Goal: Entertainment & Leisure: Consume media (video, audio)

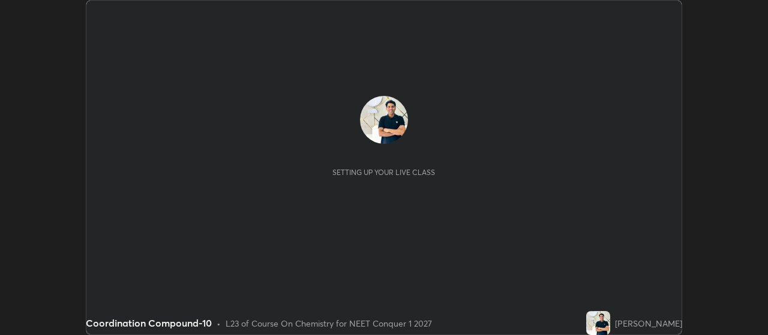
scroll to position [335, 767]
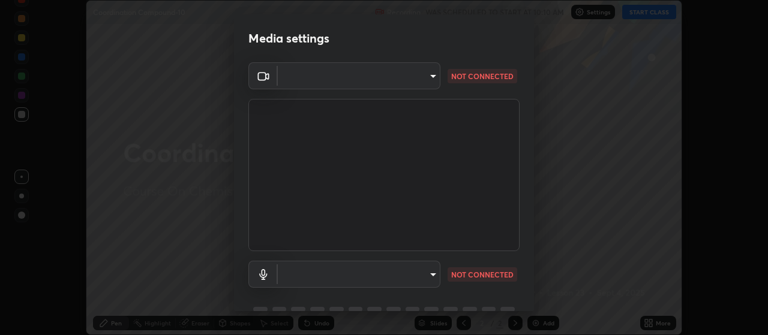
type input "3aa1f2dfd03d01f189a8a01f68d52051269995ca7ca0ffcaee6397e0c867a5cc"
type input "communications"
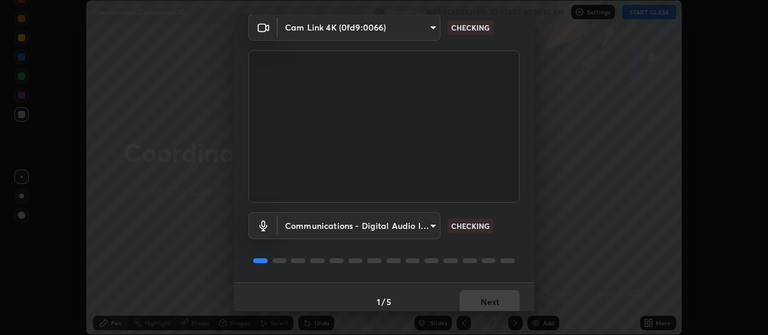
scroll to position [58, 0]
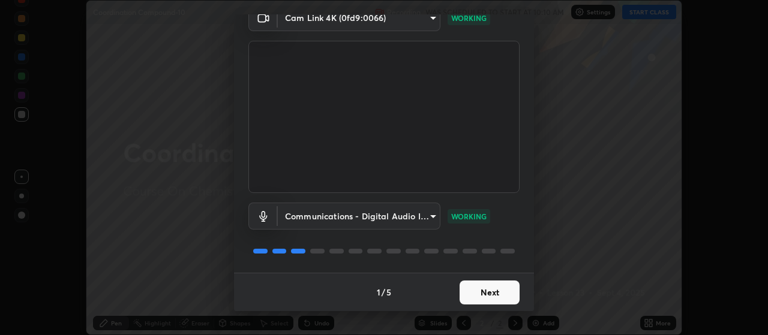
click at [491, 292] on button "Next" at bounding box center [490, 293] width 60 height 24
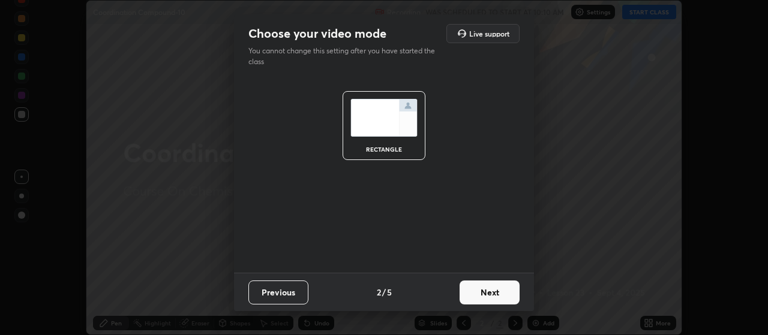
scroll to position [0, 0]
click at [500, 294] on button "Next" at bounding box center [490, 293] width 60 height 24
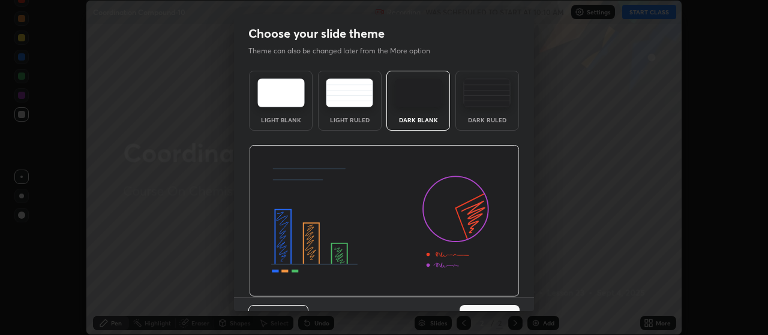
scroll to position [25, 0]
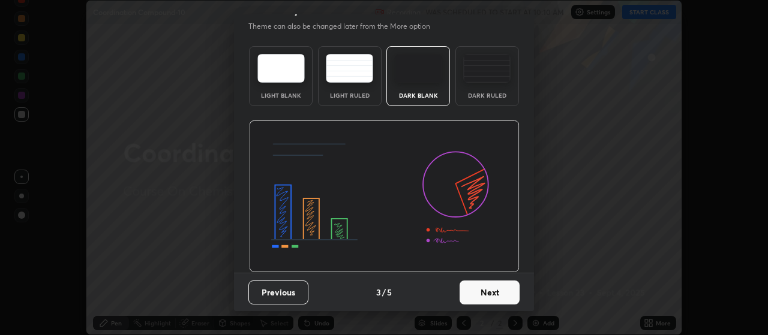
click at [500, 293] on button "Next" at bounding box center [490, 293] width 60 height 24
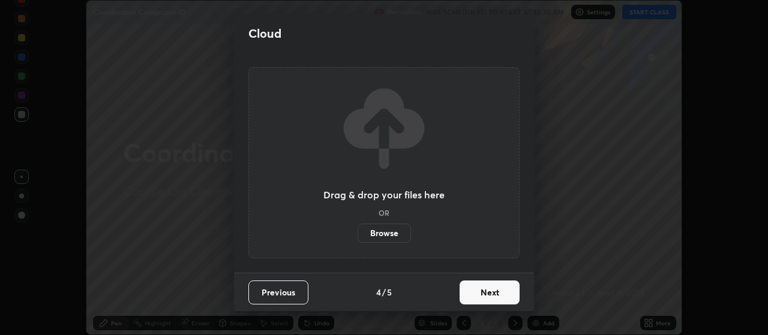
scroll to position [0, 0]
click at [500, 293] on button "Next" at bounding box center [490, 293] width 60 height 24
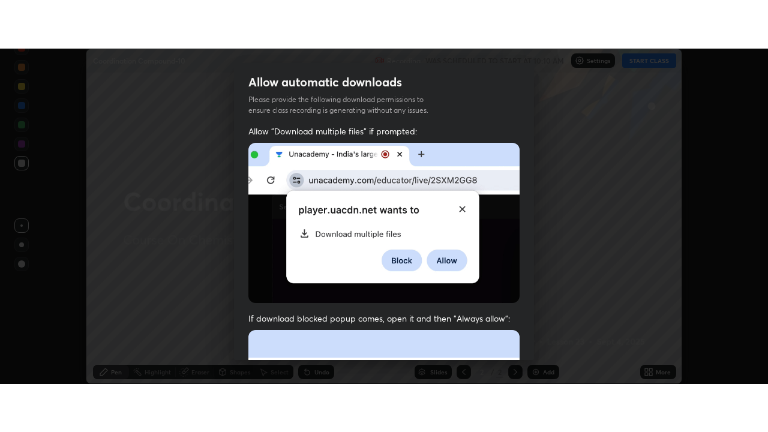
scroll to position [303, 0]
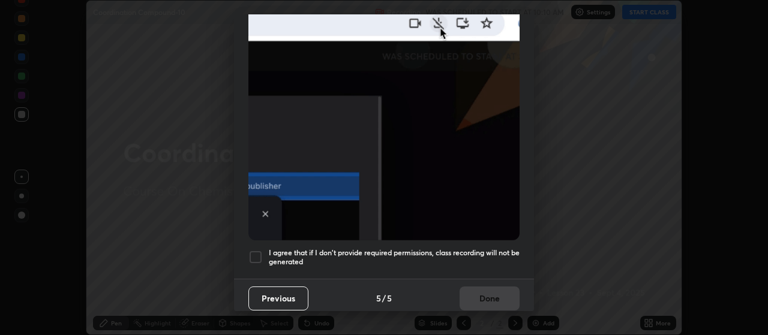
click at [492, 248] on h5 "I agree that if I don't provide required permissions, class recording will not …" at bounding box center [394, 257] width 251 height 19
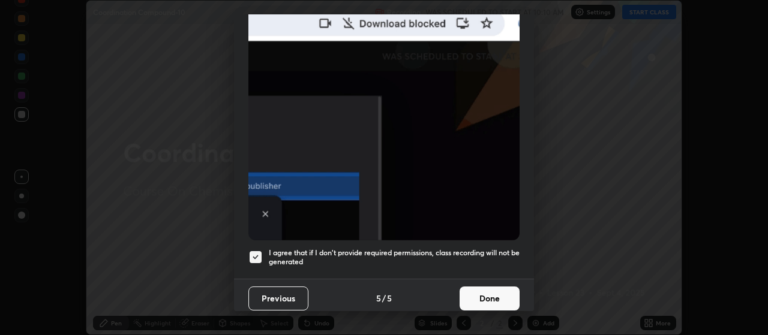
click at [493, 294] on button "Done" at bounding box center [490, 299] width 60 height 24
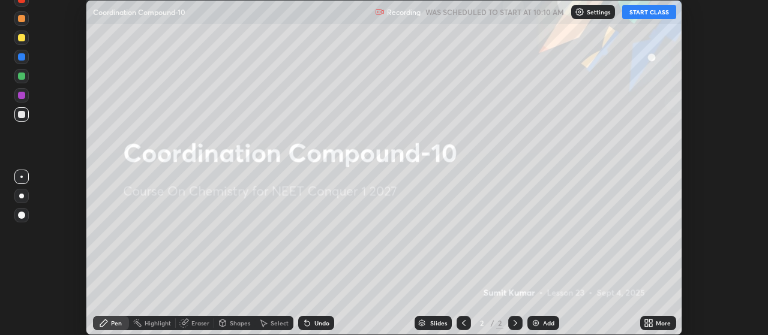
click at [651, 323] on icon at bounding box center [649, 324] width 10 height 10
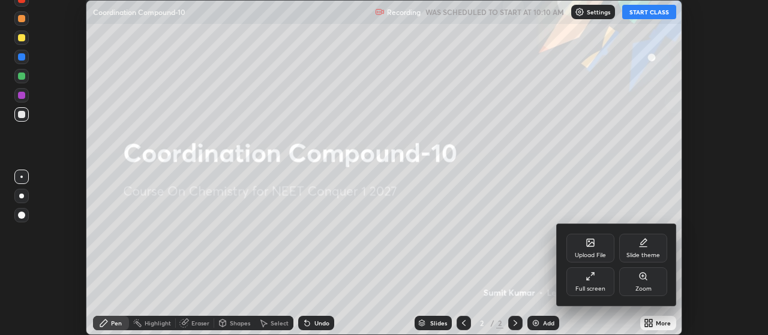
click at [596, 287] on div "Full screen" at bounding box center [590, 289] width 30 height 6
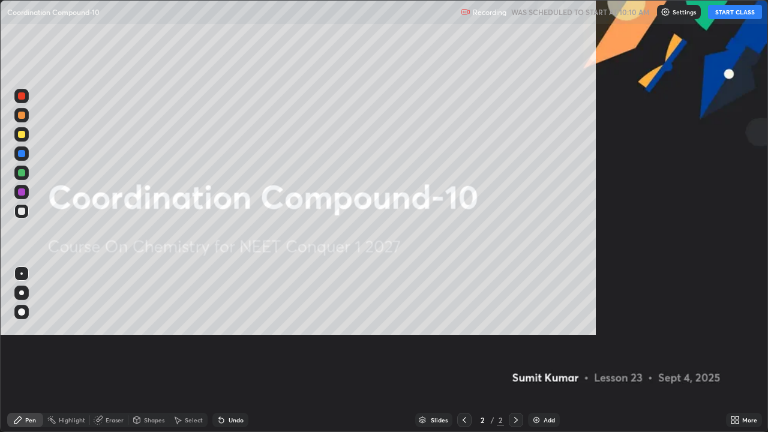
scroll to position [432, 768]
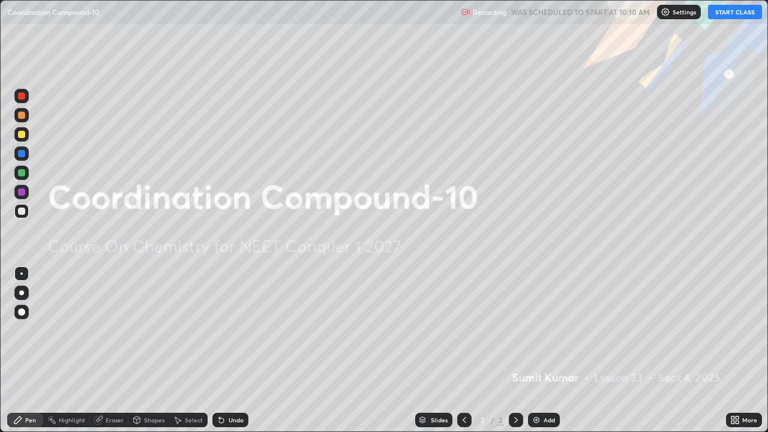
click at [728, 9] on button "START CLASS" at bounding box center [735, 12] width 54 height 14
click at [722, 16] on button "START CLASS" at bounding box center [735, 12] width 54 height 14
click at [538, 335] on img at bounding box center [537, 420] width 10 height 10
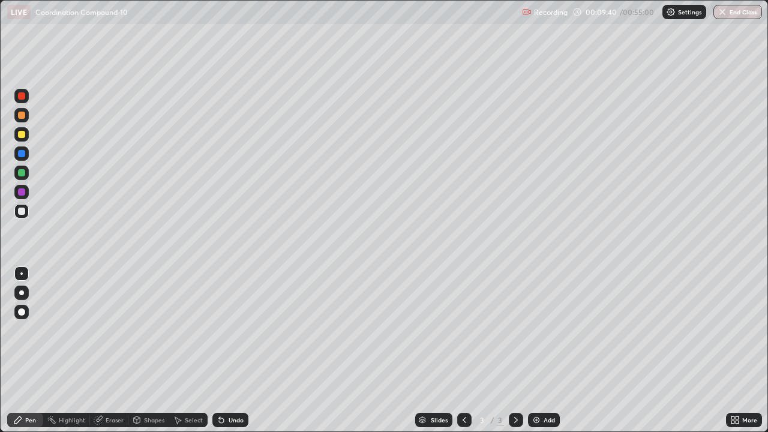
click at [103, 335] on div "Eraser" at bounding box center [109, 420] width 38 height 14
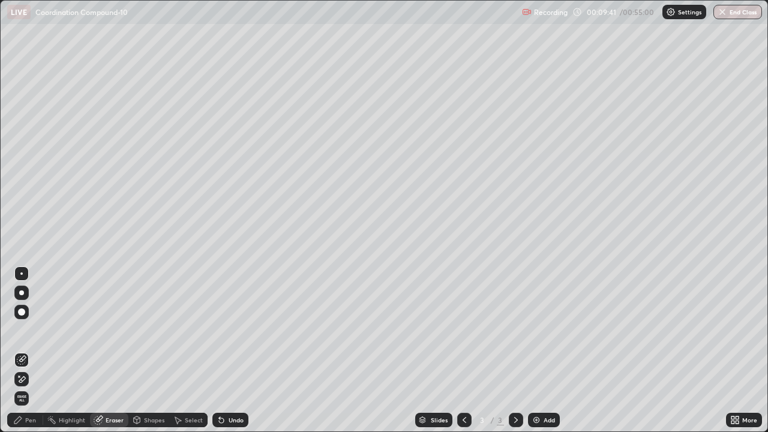
click at [24, 335] on icon at bounding box center [22, 379] width 7 height 6
click at [34, 335] on div "Pen" at bounding box center [25, 420] width 36 height 14
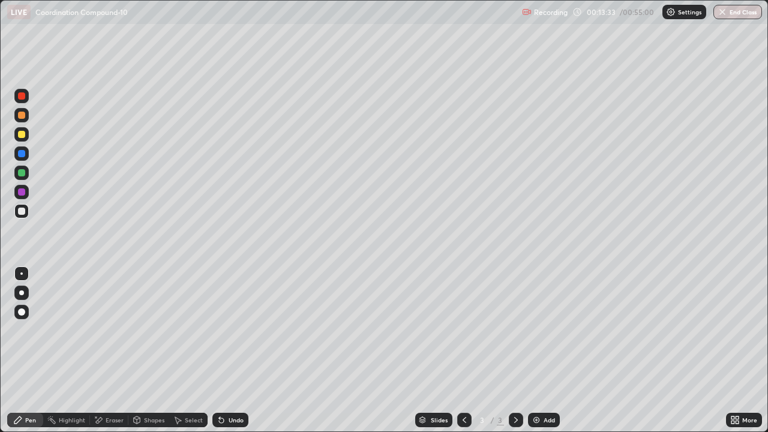
click at [540, 335] on div "Add" at bounding box center [544, 420] width 32 height 14
click at [544, 335] on div "Add" at bounding box center [544, 420] width 32 height 14
click at [463, 335] on icon at bounding box center [465, 420] width 10 height 10
click at [20, 134] on div at bounding box center [21, 134] width 7 height 7
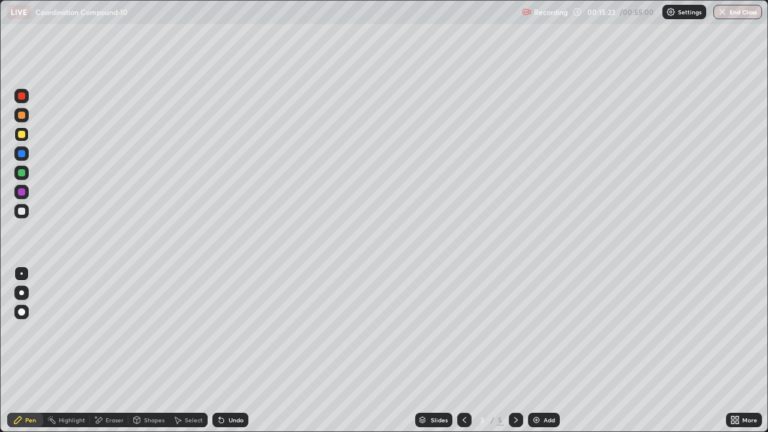
click at [515, 335] on icon at bounding box center [516, 420] width 10 height 10
click at [469, 335] on div at bounding box center [464, 420] width 14 height 14
click at [463, 335] on icon at bounding box center [465, 420] width 10 height 10
click at [518, 335] on div at bounding box center [516, 420] width 14 height 14
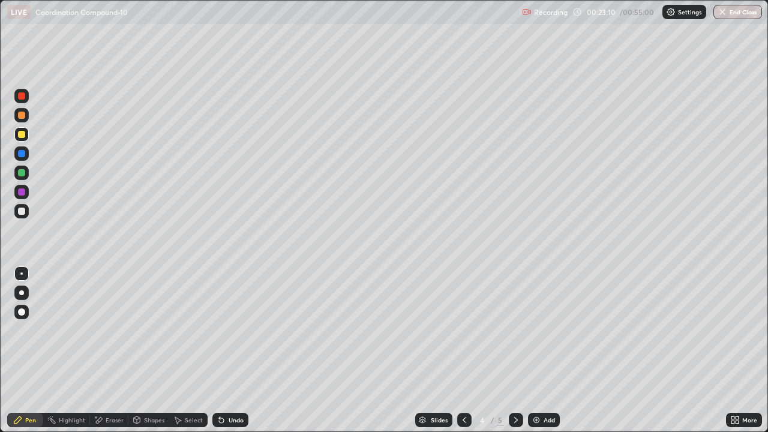
click at [514, 335] on icon at bounding box center [516, 420] width 10 height 10
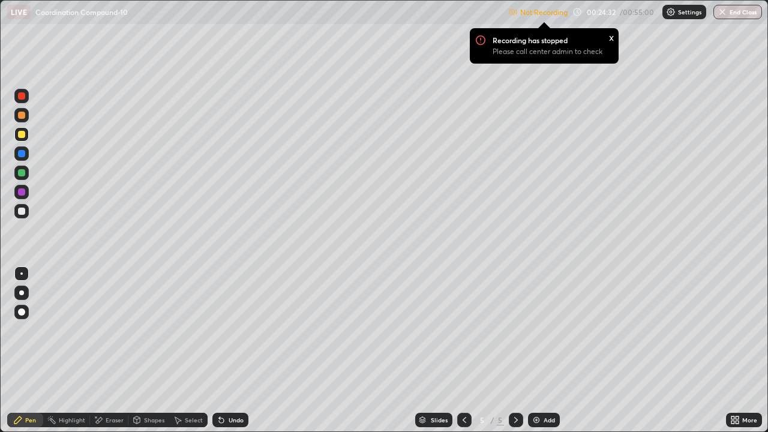
click at [685, 13] on p "Settings" at bounding box center [689, 12] width 23 height 6
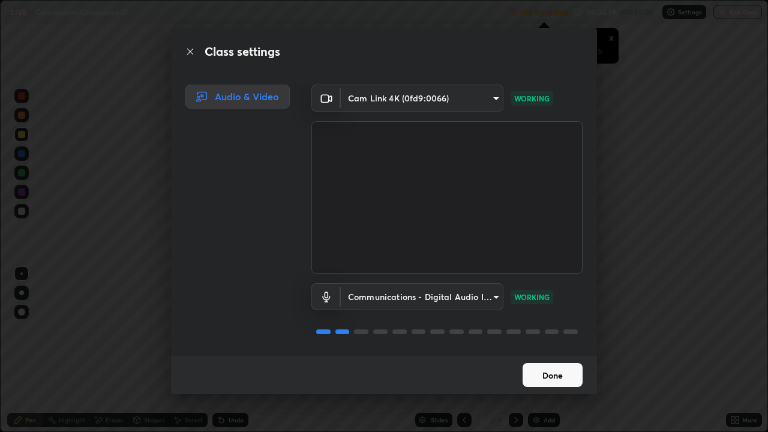
click at [560, 335] on button "Done" at bounding box center [553, 375] width 60 height 24
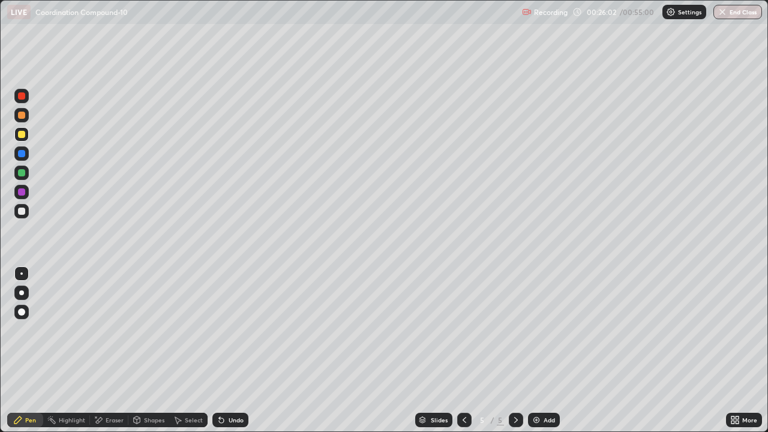
click at [537, 335] on img at bounding box center [537, 420] width 10 height 10
click at [144, 335] on div "Shapes" at bounding box center [154, 420] width 20 height 6
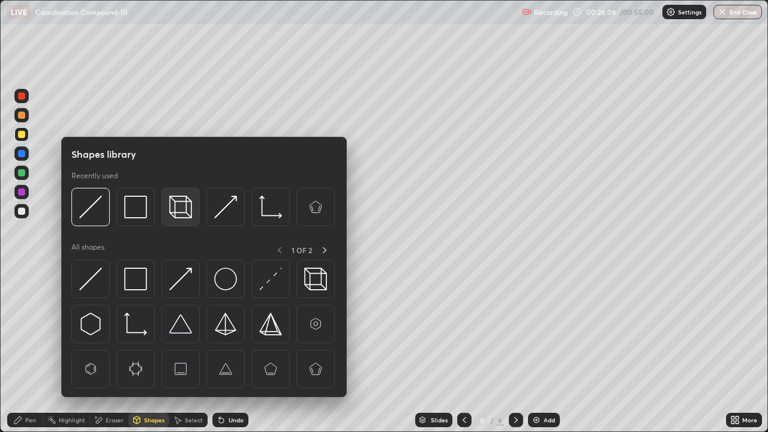
click at [183, 209] on img at bounding box center [180, 207] width 23 height 23
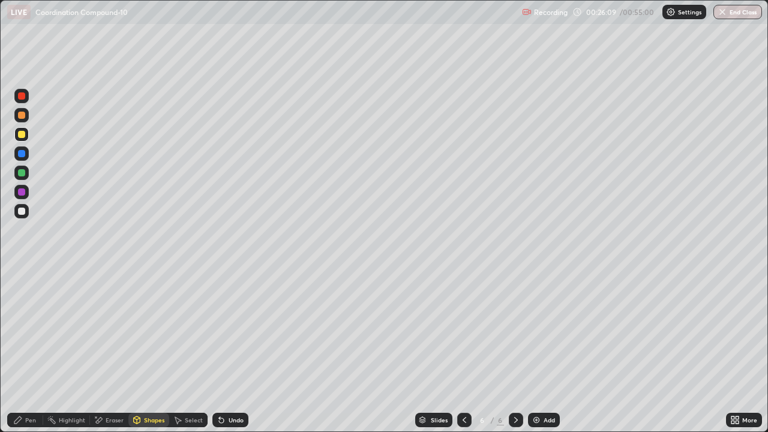
click at [19, 172] on div at bounding box center [21, 172] width 7 height 7
click at [26, 335] on div "Pen" at bounding box center [30, 420] width 11 height 6
click at [23, 211] on div at bounding box center [21, 211] width 7 height 7
click at [146, 335] on div "Shapes" at bounding box center [154, 420] width 20 height 6
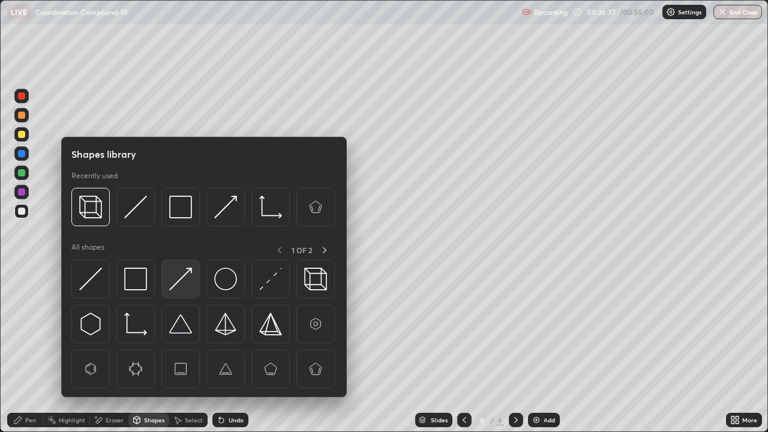
click at [180, 280] on img at bounding box center [180, 279] width 23 height 23
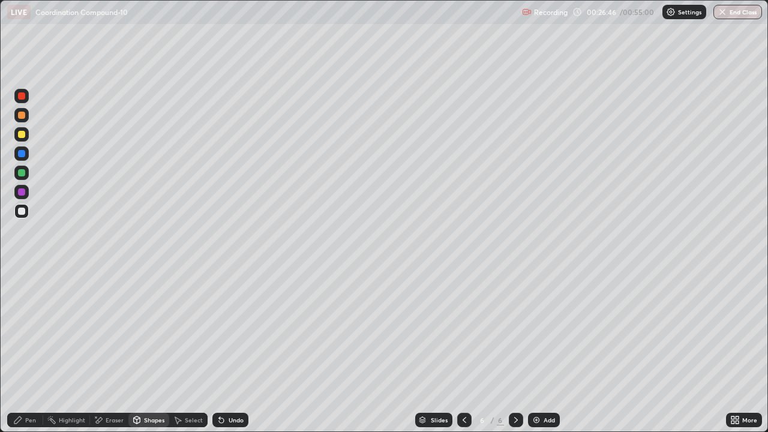
click at [219, 335] on icon at bounding box center [219, 417] width 1 height 1
click at [219, 335] on icon at bounding box center [221, 420] width 5 height 5
click at [23, 335] on div "Pen" at bounding box center [25, 420] width 36 height 14
click at [226, 335] on div "Undo" at bounding box center [230, 420] width 36 height 14
click at [233, 335] on div "Undo" at bounding box center [236, 420] width 15 height 6
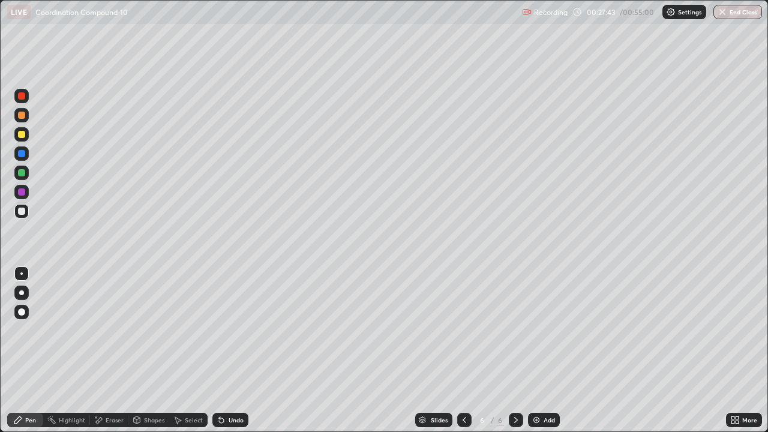
click at [232, 335] on div "Undo" at bounding box center [236, 420] width 15 height 6
click at [233, 335] on div "Undo" at bounding box center [236, 420] width 15 height 6
click at [235, 335] on div "Undo" at bounding box center [236, 420] width 15 height 6
click at [21, 173] on div at bounding box center [21, 172] width 7 height 7
click at [110, 335] on div "Eraser" at bounding box center [115, 420] width 18 height 6
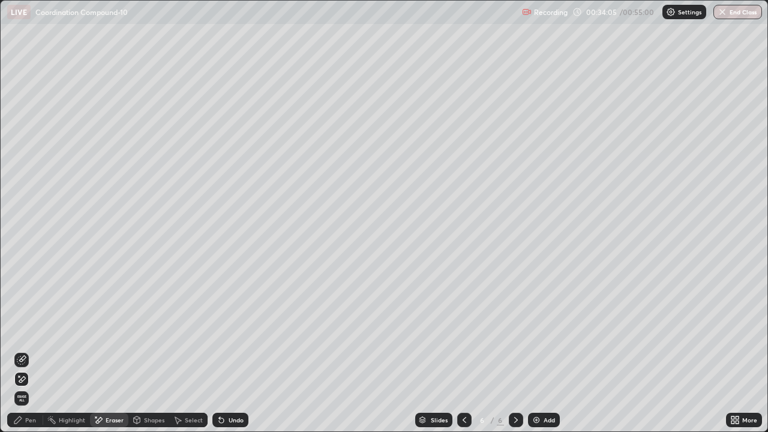
click at [28, 335] on div "Pen" at bounding box center [30, 420] width 11 height 6
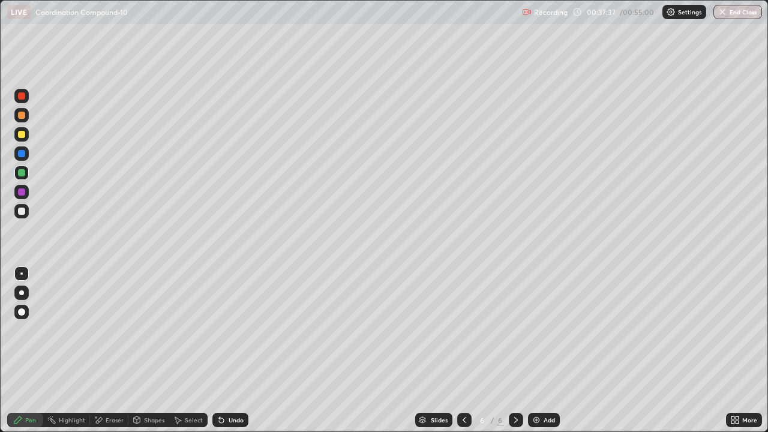
click at [543, 335] on div "Add" at bounding box center [544, 420] width 32 height 14
click at [220, 335] on icon at bounding box center [221, 420] width 5 height 5
click at [537, 335] on img at bounding box center [537, 420] width 10 height 10
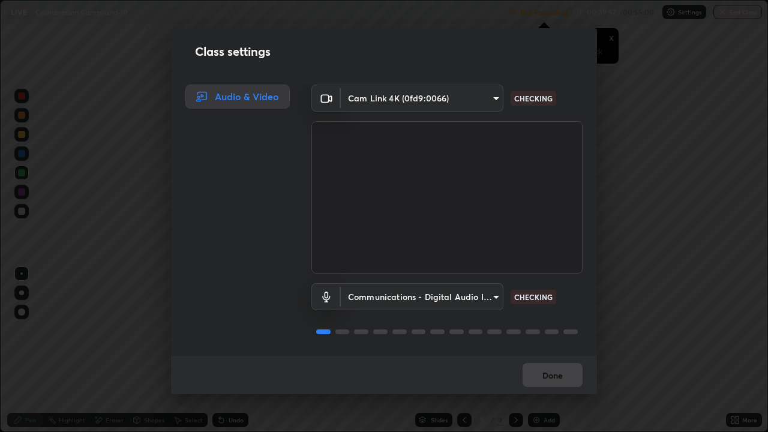
scroll to position [1, 0]
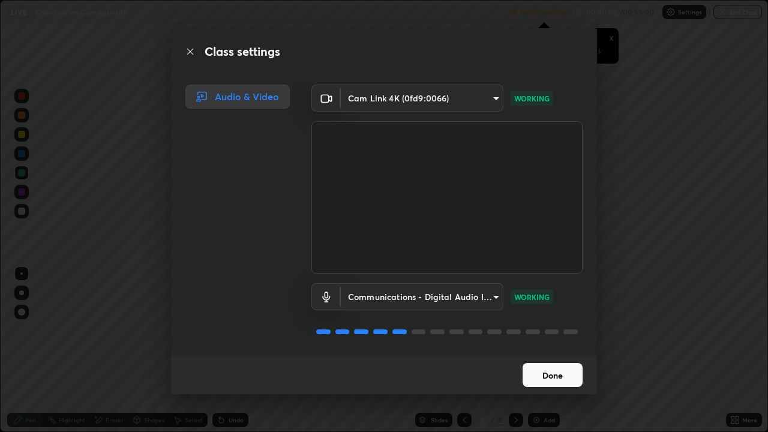
click at [554, 335] on button "Done" at bounding box center [553, 375] width 60 height 24
click at [547, 335] on button "Done" at bounding box center [553, 375] width 60 height 24
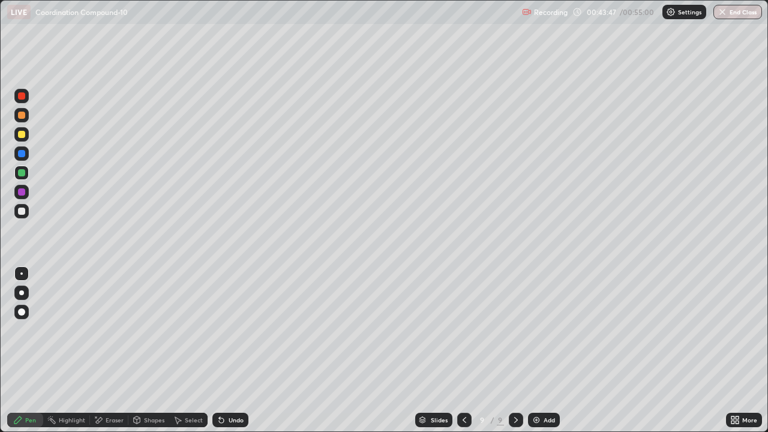
click at [536, 335] on img at bounding box center [537, 420] width 10 height 10
click at [231, 335] on div "Undo" at bounding box center [236, 420] width 15 height 6
click at [233, 335] on div "Undo" at bounding box center [236, 420] width 15 height 6
click at [235, 335] on div "Undo" at bounding box center [236, 420] width 15 height 6
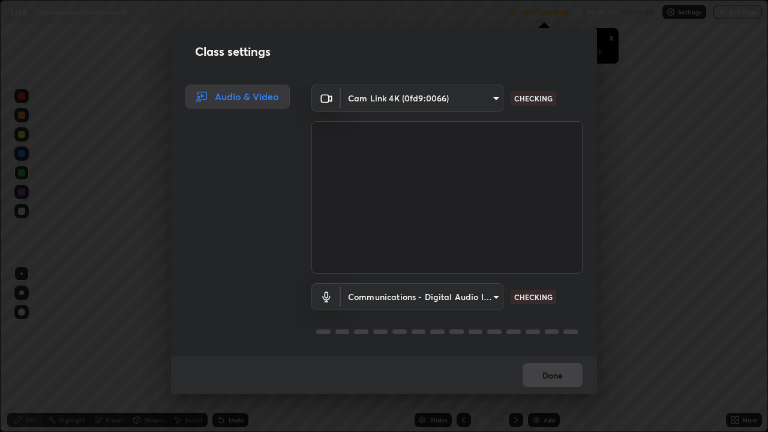
drag, startPoint x: 571, startPoint y: 392, endPoint x: 581, endPoint y: 385, distance: 12.5
click at [581, 335] on div "Done" at bounding box center [384, 375] width 426 height 38
click at [560, 335] on button "Done" at bounding box center [553, 375] width 60 height 24
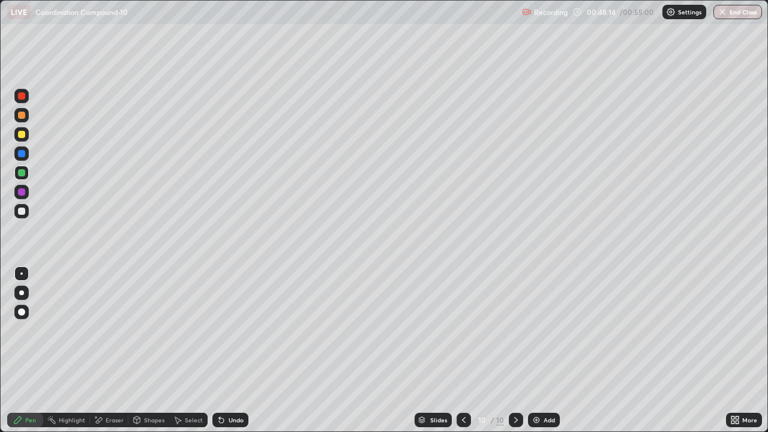
click at [729, 15] on button "End Class" at bounding box center [737, 12] width 49 height 14
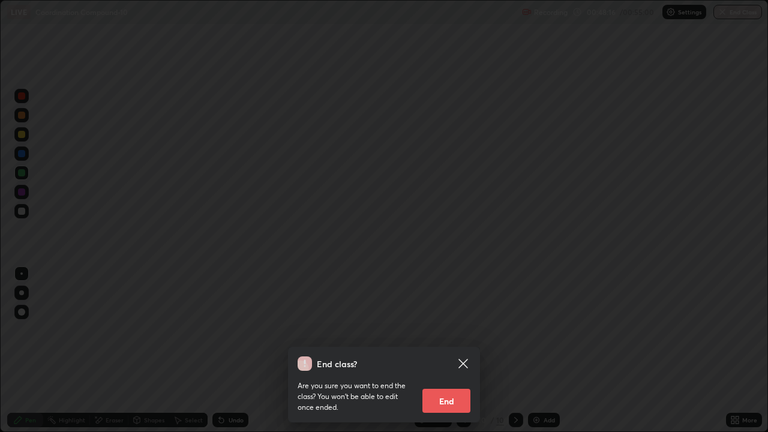
click at [445, 335] on button "End" at bounding box center [446, 401] width 48 height 24
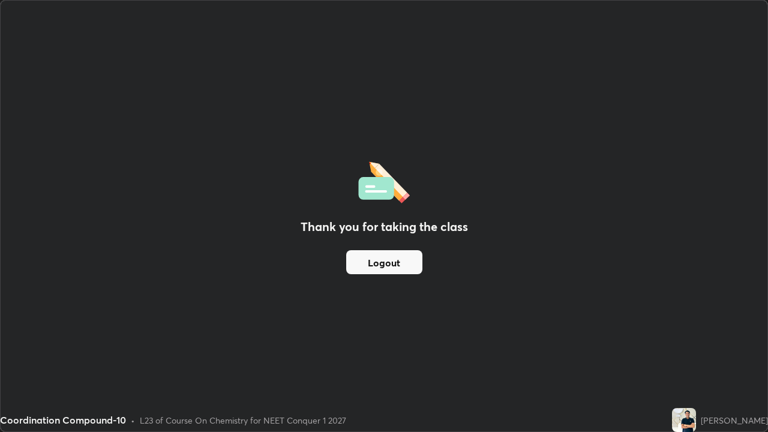
click at [558, 241] on div "Thank you for taking the class Logout" at bounding box center [384, 216] width 767 height 431
click at [577, 212] on div "Thank you for taking the class Logout" at bounding box center [384, 216] width 767 height 431
click at [587, 222] on div "Thank you for taking the class Logout" at bounding box center [384, 216] width 767 height 431
click at [584, 224] on div "Thank you for taking the class Logout" at bounding box center [384, 216] width 767 height 431
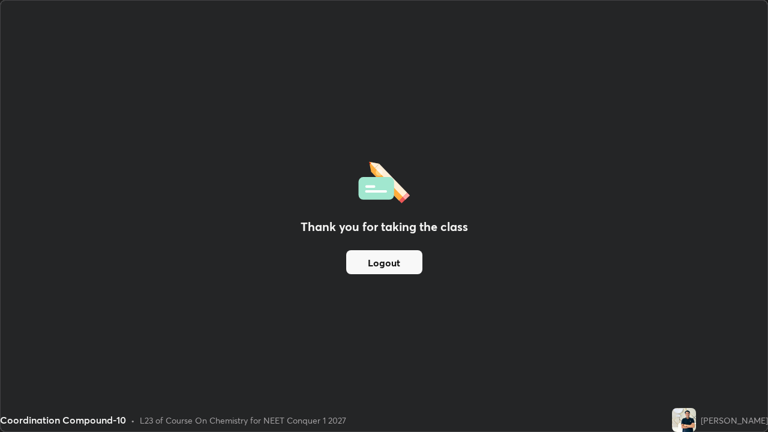
click at [584, 222] on div "Thank you for taking the class Logout" at bounding box center [384, 216] width 767 height 431
click at [593, 229] on div "Thank you for taking the class Logout" at bounding box center [384, 216] width 767 height 431
click at [599, 230] on div "Thank you for taking the class Logout" at bounding box center [384, 216] width 767 height 431
drag, startPoint x: 609, startPoint y: 209, endPoint x: 618, endPoint y: 277, distance: 68.4
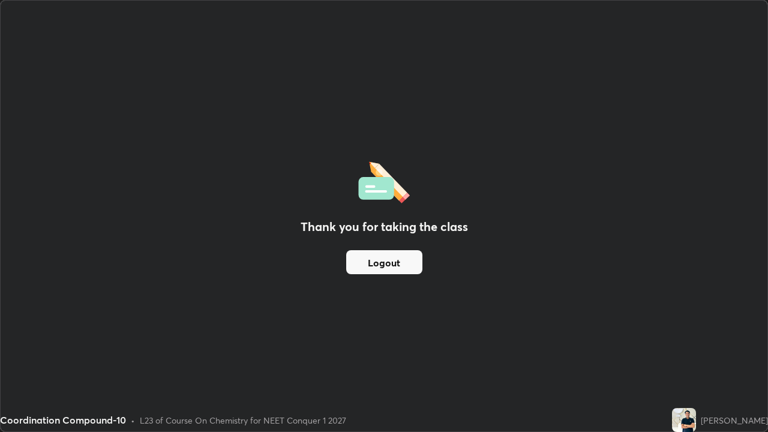
click at [619, 277] on div "Thank you for taking the class Logout" at bounding box center [384, 216] width 767 height 431
drag, startPoint x: 618, startPoint y: 277, endPoint x: 609, endPoint y: 209, distance: 68.5
click at [617, 275] on div "Thank you for taking the class Logout" at bounding box center [384, 216] width 767 height 431
click at [596, 233] on div "Thank you for taking the class Logout" at bounding box center [384, 216] width 767 height 431
click at [397, 263] on button "Logout" at bounding box center [384, 262] width 76 height 24
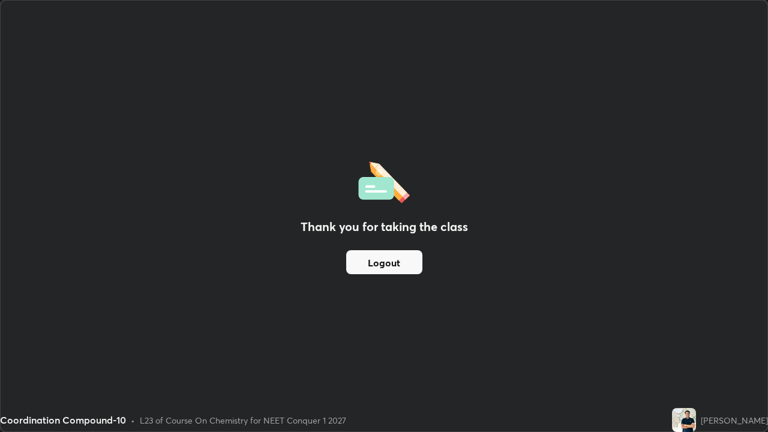
click at [395, 266] on button "Logout" at bounding box center [384, 262] width 76 height 24
click at [398, 260] on button "Logout" at bounding box center [384, 262] width 76 height 24
click at [337, 335] on div "Thank you for taking the class Logout" at bounding box center [384, 216] width 767 height 431
click at [395, 335] on div "Thank you for taking the class Logout" at bounding box center [384, 216] width 767 height 431
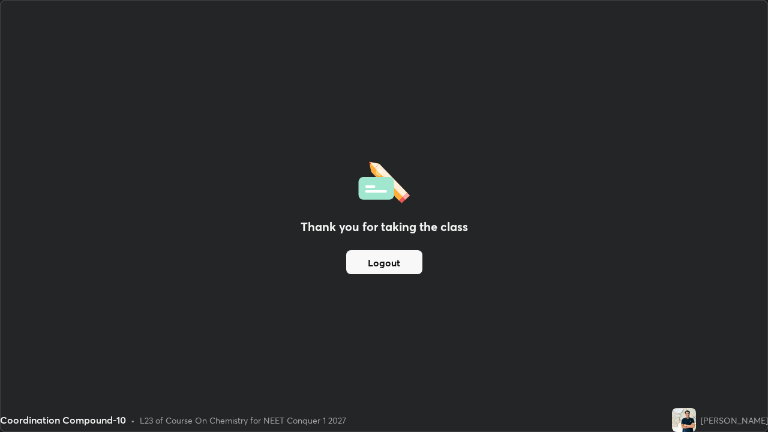
drag, startPoint x: 376, startPoint y: 260, endPoint x: 373, endPoint y: 251, distance: 10.3
click at [373, 251] on button "Logout" at bounding box center [384, 262] width 76 height 24
click at [398, 98] on div "Thank you for taking the class Logout" at bounding box center [384, 216] width 767 height 431
click at [402, 126] on div "Thank you for taking the class Logout" at bounding box center [384, 216] width 767 height 431
drag, startPoint x: 406, startPoint y: 268, endPoint x: 394, endPoint y: 259, distance: 14.6
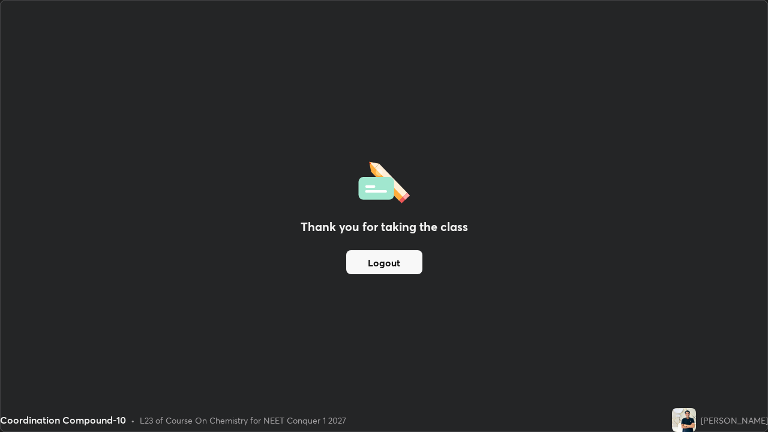
click at [394, 259] on button "Logout" at bounding box center [384, 262] width 76 height 24
click at [404, 239] on div "Thank you for taking the class Logout" at bounding box center [384, 216] width 767 height 431
click at [407, 225] on h2 "Thank you for taking the class" at bounding box center [384, 227] width 167 height 18
click at [383, 11] on div "Coordination Compound-10" at bounding box center [296, 12] width 579 height 24
drag, startPoint x: 382, startPoint y: 4, endPoint x: 368, endPoint y: 79, distance: 76.1
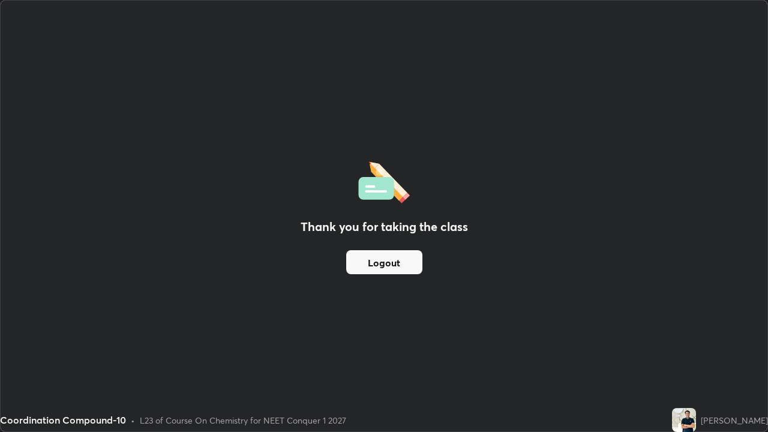
click at [368, 79] on div "Coordination Compound-10 Not Recording Recording has stopped Please call center…" at bounding box center [384, 216] width 768 height 432
click at [380, 4] on div "Coordination Compound-10" at bounding box center [296, 12] width 579 height 24
click at [381, 4] on div "Coordination Compound-10" at bounding box center [296, 12] width 579 height 24
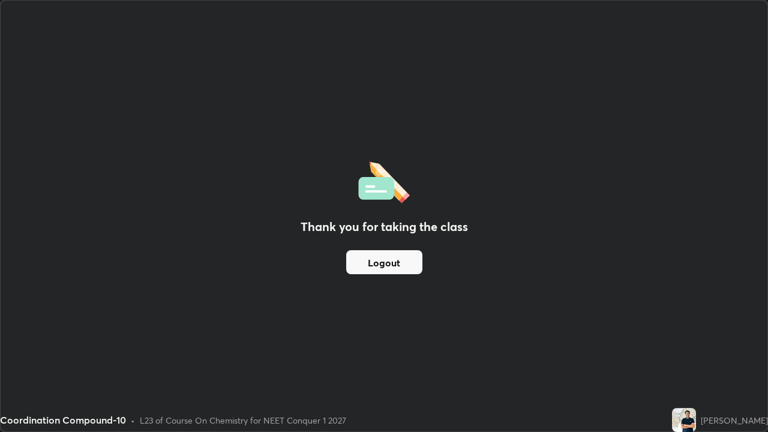
click at [381, 4] on div "Coordination Compound-10" at bounding box center [296, 12] width 579 height 24
click at [377, 5] on div "Coordination Compound-10" at bounding box center [296, 12] width 579 height 24
click at [703, 335] on div "Thank you for taking the class Logout" at bounding box center [384, 216] width 767 height 431
click at [708, 335] on div "Thank you for taking the class Logout" at bounding box center [384, 216] width 767 height 431
click at [742, 272] on div "Thank you for taking the class Logout" at bounding box center [384, 216] width 767 height 431
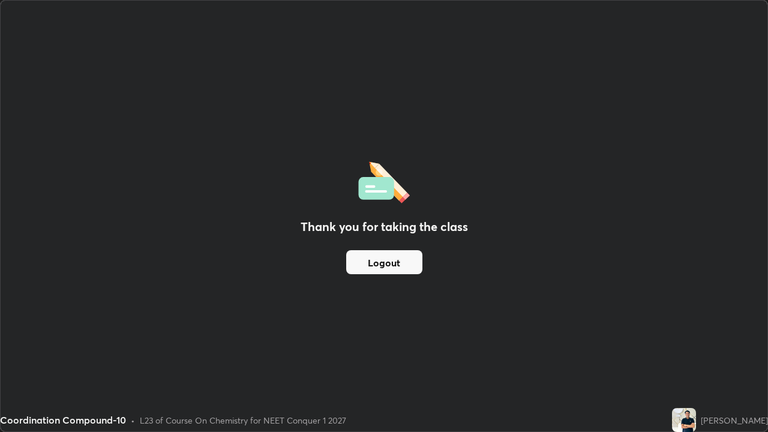
drag, startPoint x: 741, startPoint y: 268, endPoint x: 729, endPoint y: 260, distance: 14.3
click at [739, 266] on div "Thank you for taking the class Logout" at bounding box center [384, 216] width 767 height 431
drag, startPoint x: 729, startPoint y: 260, endPoint x: 723, endPoint y: 259, distance: 6.0
click at [723, 259] on div "Thank you for taking the class Logout" at bounding box center [384, 216] width 767 height 431
click at [12, 247] on div "Thank you for taking the class Logout" at bounding box center [384, 216] width 767 height 431
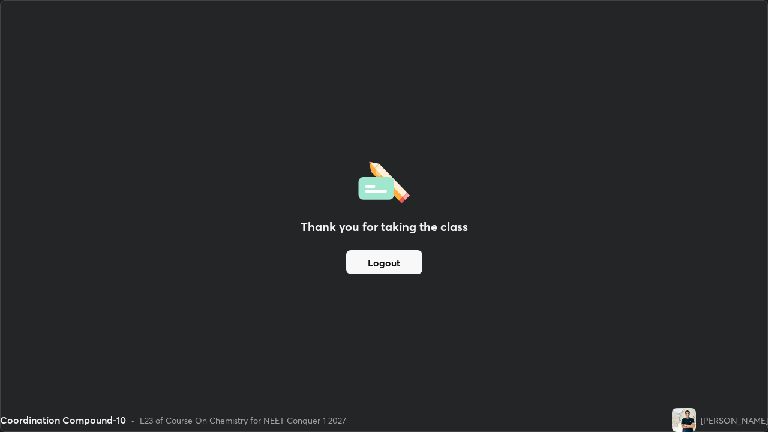
click at [377, 259] on button "Logout" at bounding box center [384, 262] width 76 height 24
drag, startPoint x: 378, startPoint y: 243, endPoint x: 385, endPoint y: 248, distance: 8.7
click at [385, 248] on div "Thank you for taking the class Logout" at bounding box center [384, 216] width 767 height 431
click at [384, 258] on button "Logout" at bounding box center [384, 262] width 76 height 24
click at [385, 268] on button "Logout" at bounding box center [384, 262] width 76 height 24
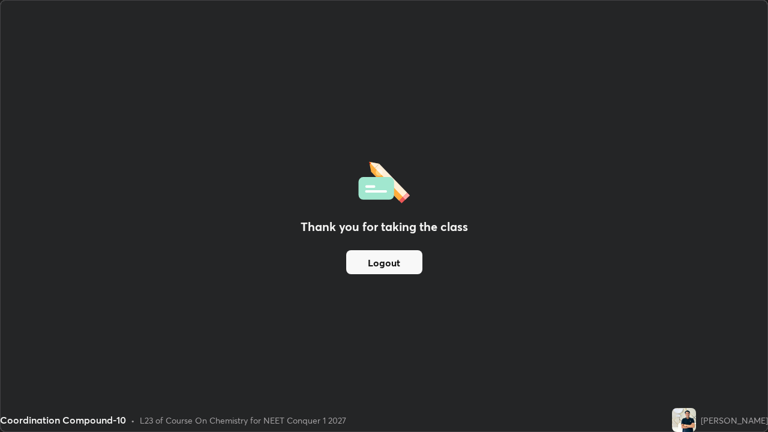
drag, startPoint x: 385, startPoint y: 268, endPoint x: 379, endPoint y: 275, distance: 9.8
click at [379, 275] on div "Thank you for taking the class Logout" at bounding box center [384, 216] width 767 height 431
click at [388, 274] on div "Thank you for taking the class Logout" at bounding box center [384, 216] width 767 height 431
click at [394, 277] on div "Thank you for taking the class Logout" at bounding box center [384, 216] width 767 height 431
click at [389, 276] on div "Thank you for taking the class Logout" at bounding box center [384, 216] width 767 height 431
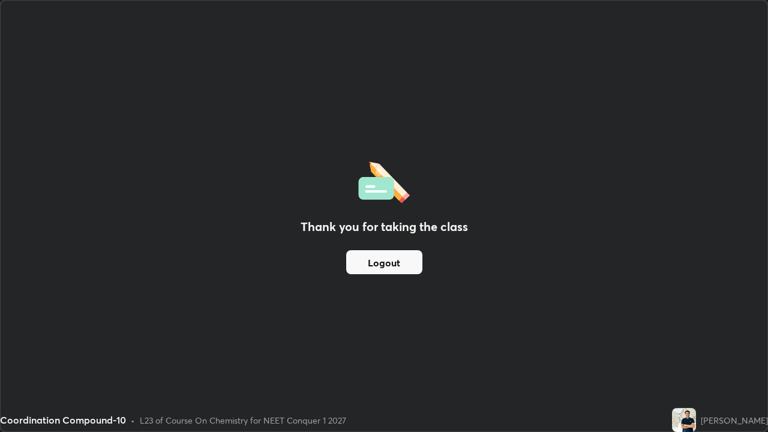
click at [389, 276] on div "Thank you for taking the class Logout" at bounding box center [384, 216] width 767 height 431
click at [389, 273] on div "Thank you for taking the class Logout" at bounding box center [384, 216] width 767 height 431
click at [389, 273] on button "Logout" at bounding box center [384, 262] width 76 height 24
click at [368, 270] on button "Logout" at bounding box center [384, 262] width 76 height 24
click at [358, 270] on button "Logout" at bounding box center [384, 262] width 76 height 24
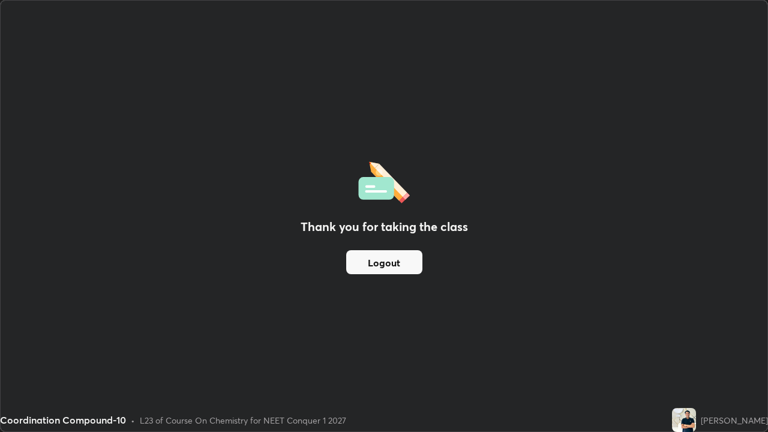
click at [357, 266] on button "Logout" at bounding box center [384, 262] width 76 height 24
click at [364, 264] on button "Logout" at bounding box center [384, 262] width 76 height 24
click at [422, 272] on div "Thank you for taking the class Logout" at bounding box center [384, 216] width 767 height 431
click at [413, 271] on button "Logout" at bounding box center [384, 262] width 76 height 24
click at [405, 267] on button "Logout" at bounding box center [384, 262] width 76 height 24
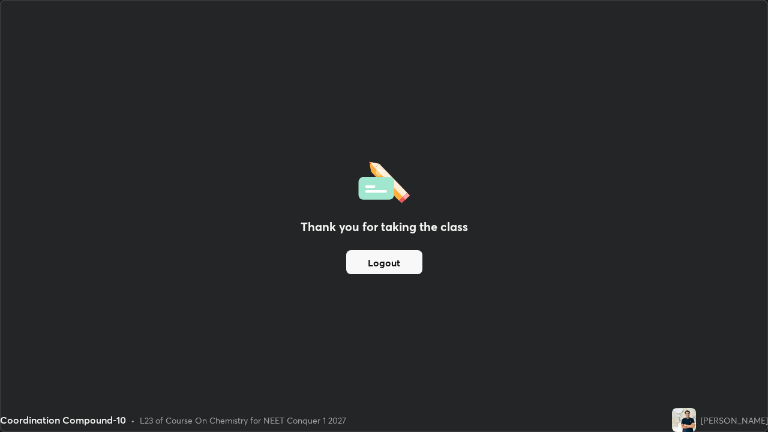
click at [405, 267] on button "Logout" at bounding box center [384, 262] width 76 height 24
click at [396, 271] on button "Logout" at bounding box center [384, 262] width 76 height 24
click at [385, 270] on button "Logout" at bounding box center [384, 262] width 76 height 24
click at [376, 267] on button "Logout" at bounding box center [384, 262] width 76 height 24
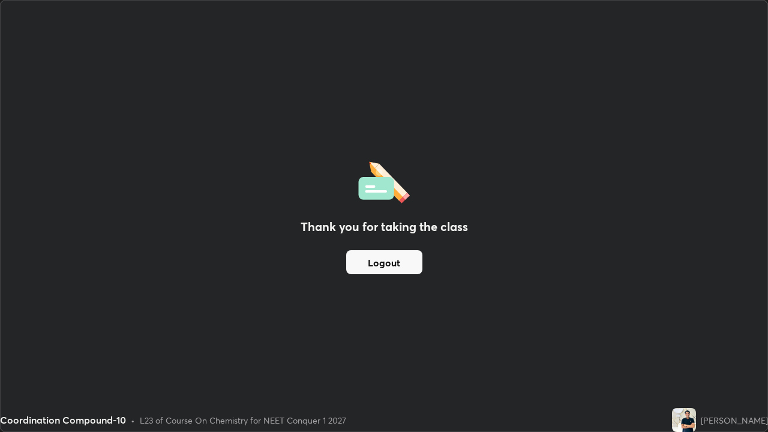
click at [377, 266] on button "Logout" at bounding box center [384, 262] width 76 height 24
click at [386, 271] on button "Logout" at bounding box center [384, 262] width 76 height 24
click at [392, 271] on button "Logout" at bounding box center [384, 262] width 76 height 24
click at [393, 268] on button "Logout" at bounding box center [384, 262] width 76 height 24
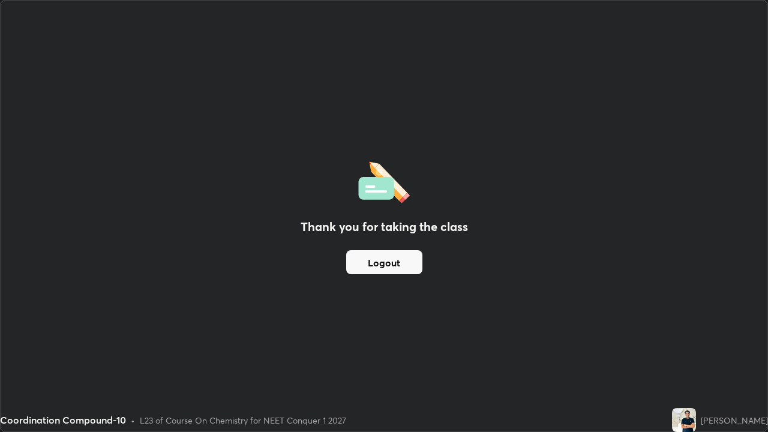
click at [392, 265] on button "Logout" at bounding box center [384, 262] width 76 height 24
click at [483, 276] on div "Thank you for taking the class Logout" at bounding box center [384, 216] width 767 height 431
click at [487, 285] on div "Thank you for taking the class Logout" at bounding box center [384, 216] width 767 height 431
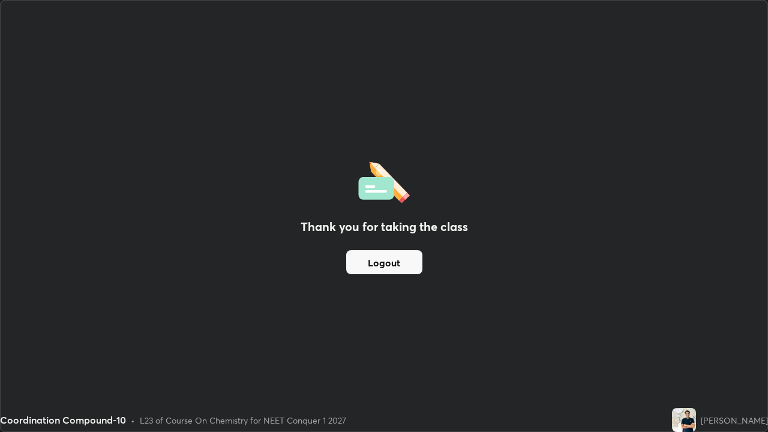
click at [494, 290] on div "Thank you for taking the class Logout" at bounding box center [384, 216] width 767 height 431
drag, startPoint x: 503, startPoint y: 431, endPoint x: 493, endPoint y: 380, distance: 52.0
click at [493, 335] on div "Coordination Compound-10 Not Recording Recording has stopped Please call center…" at bounding box center [384, 216] width 768 height 432
drag, startPoint x: 487, startPoint y: 146, endPoint x: 443, endPoint y: 239, distance: 103.3
click at [443, 239] on div "Thank you for taking the class Logout" at bounding box center [384, 216] width 767 height 431
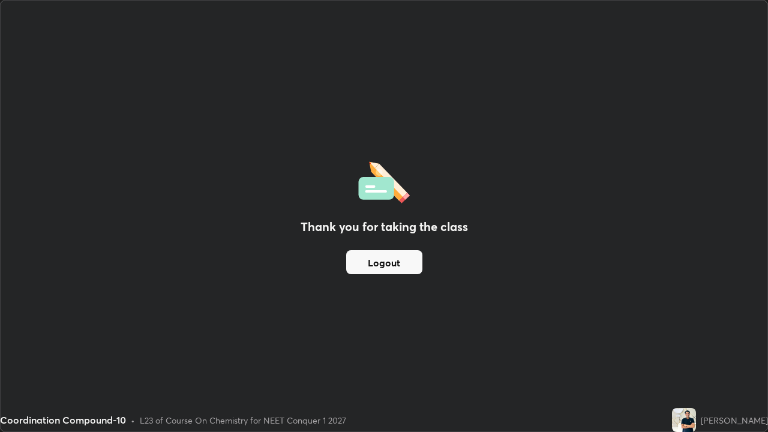
click at [464, 255] on div "Thank you for taking the class Logout" at bounding box center [384, 216] width 767 height 431
